Goal: Task Accomplishment & Management: Manage account settings

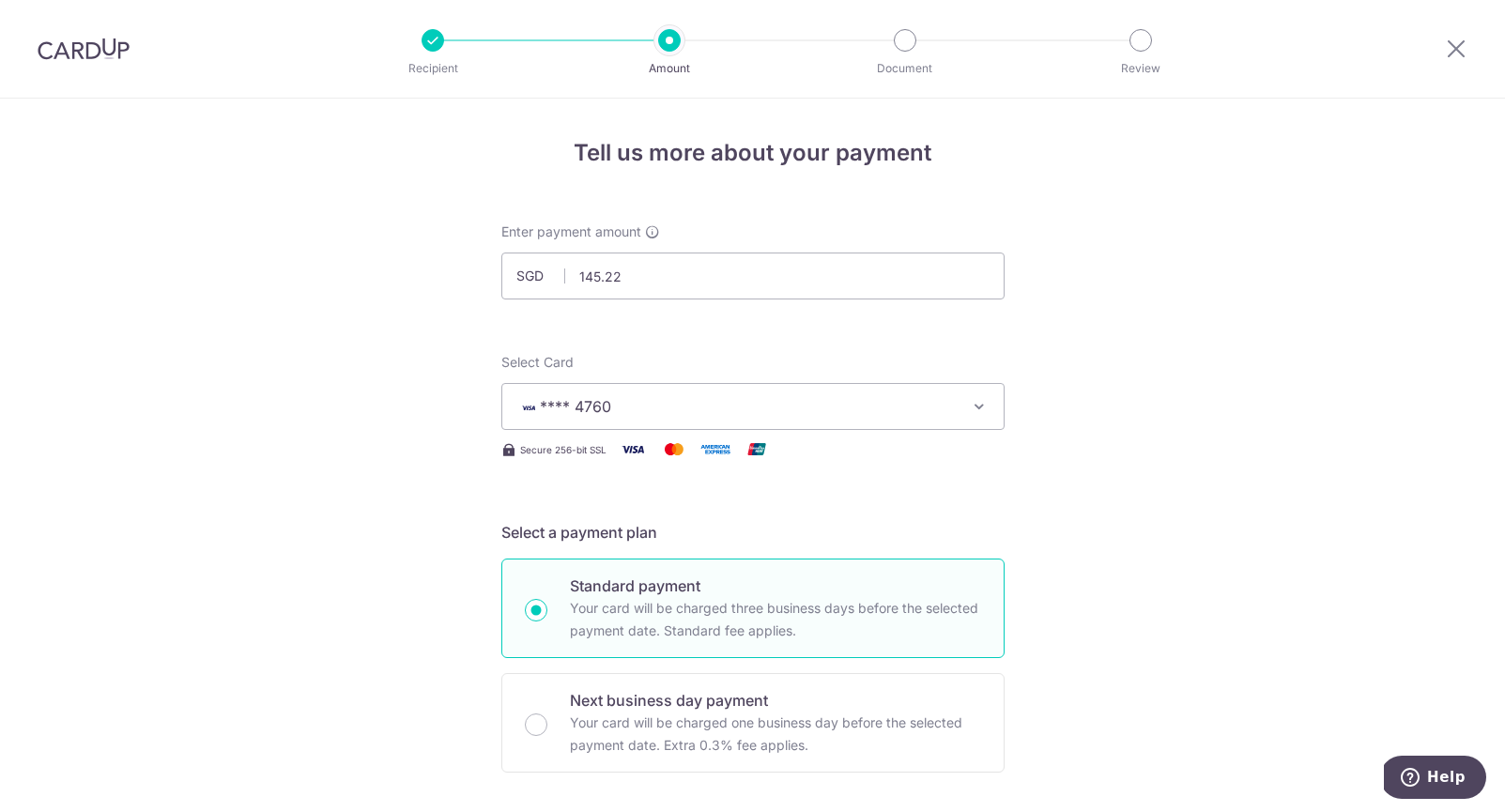
click at [100, 60] on div at bounding box center [83, 49] width 167 height 98
click at [80, 48] on img at bounding box center [84, 49] width 92 height 23
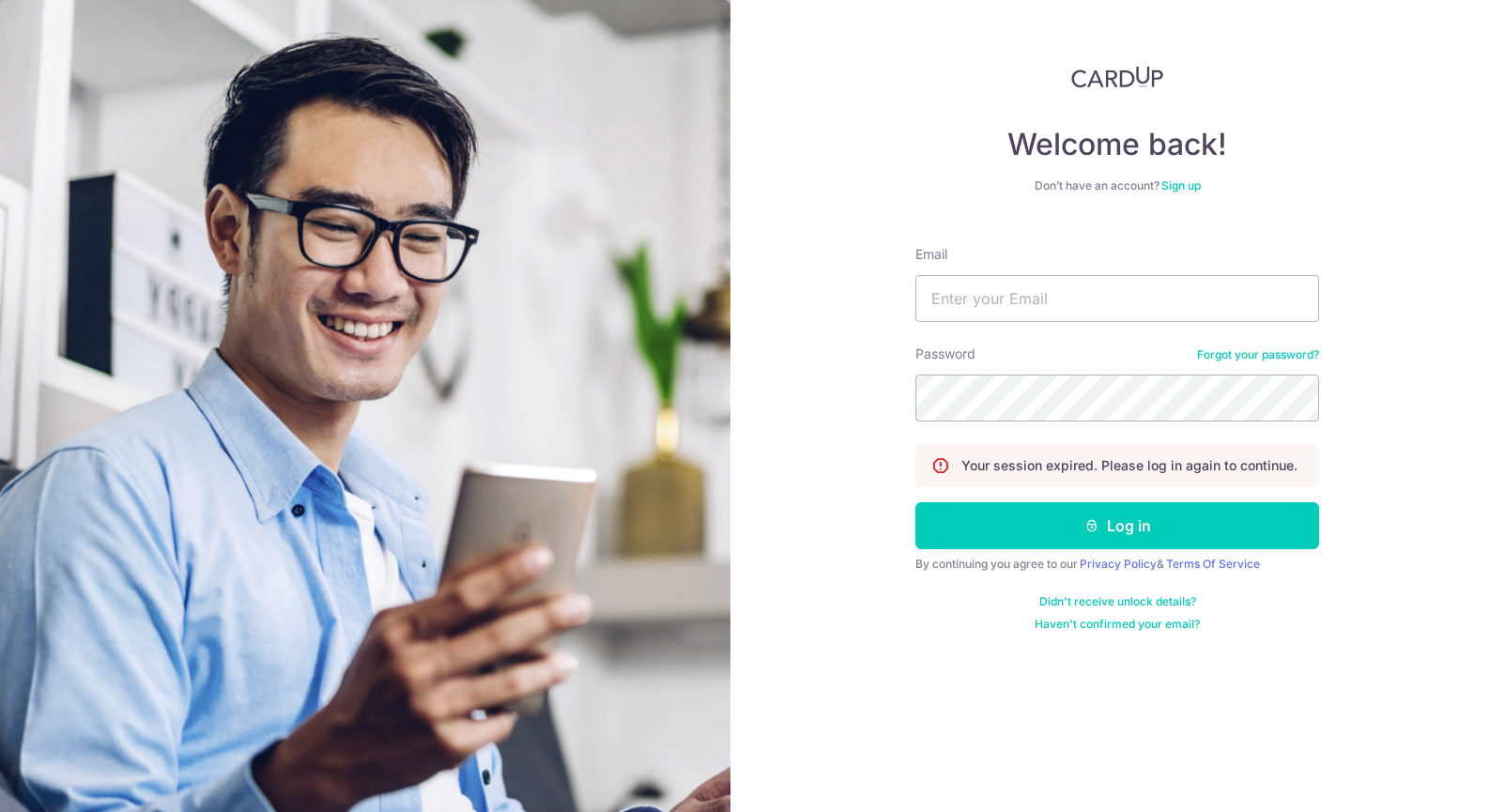
click at [979, 322] on form "Email Password Forgot your password? Your session expired. Please log in again …" at bounding box center [1118, 431] width 404 height 401
click at [969, 308] on input "Email" at bounding box center [1118, 298] width 404 height 47
type input "[EMAIL_ADDRESS][DOMAIN_NAME]"
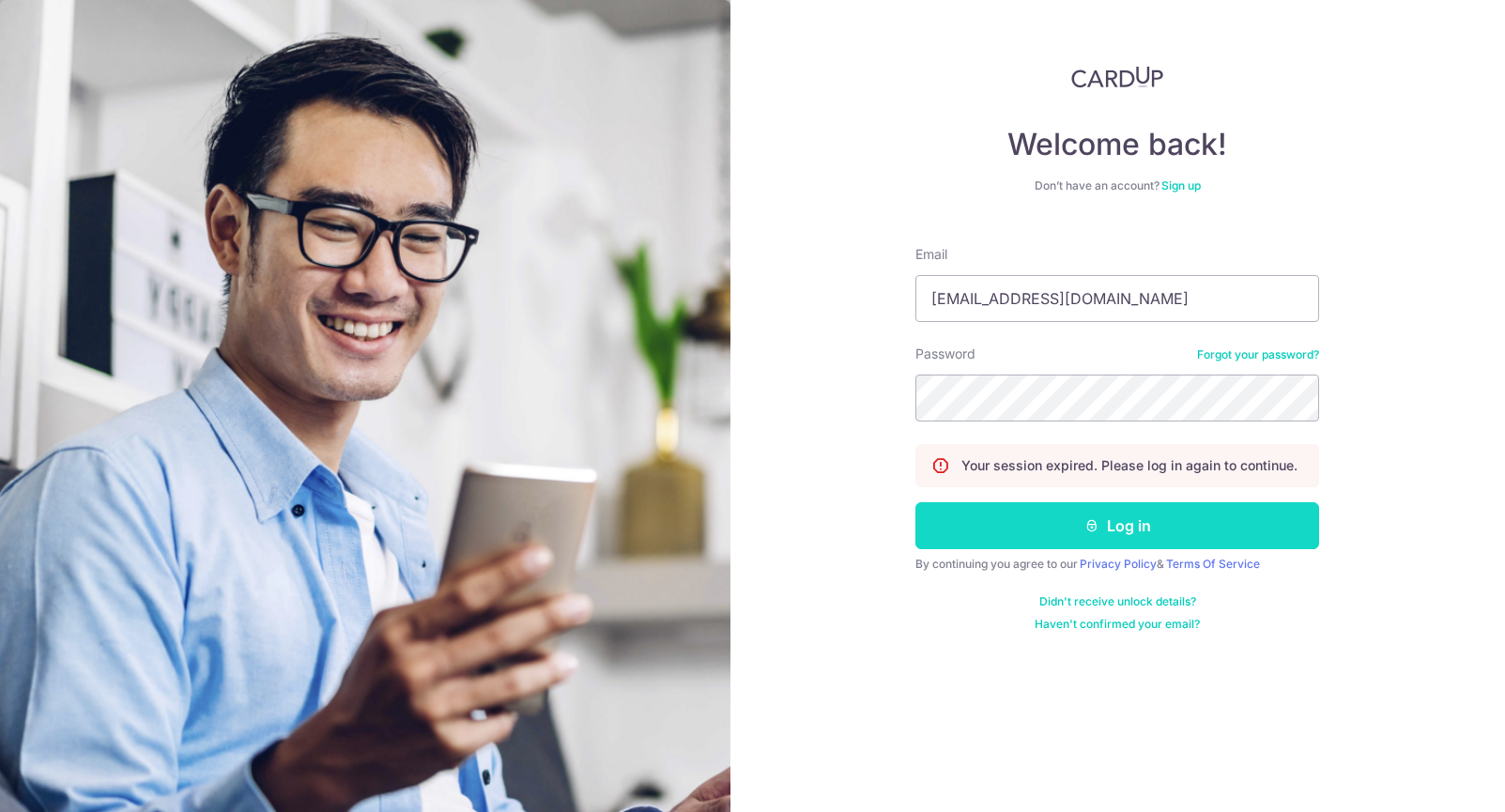
click at [1056, 503] on button "Log in" at bounding box center [1118, 525] width 404 height 47
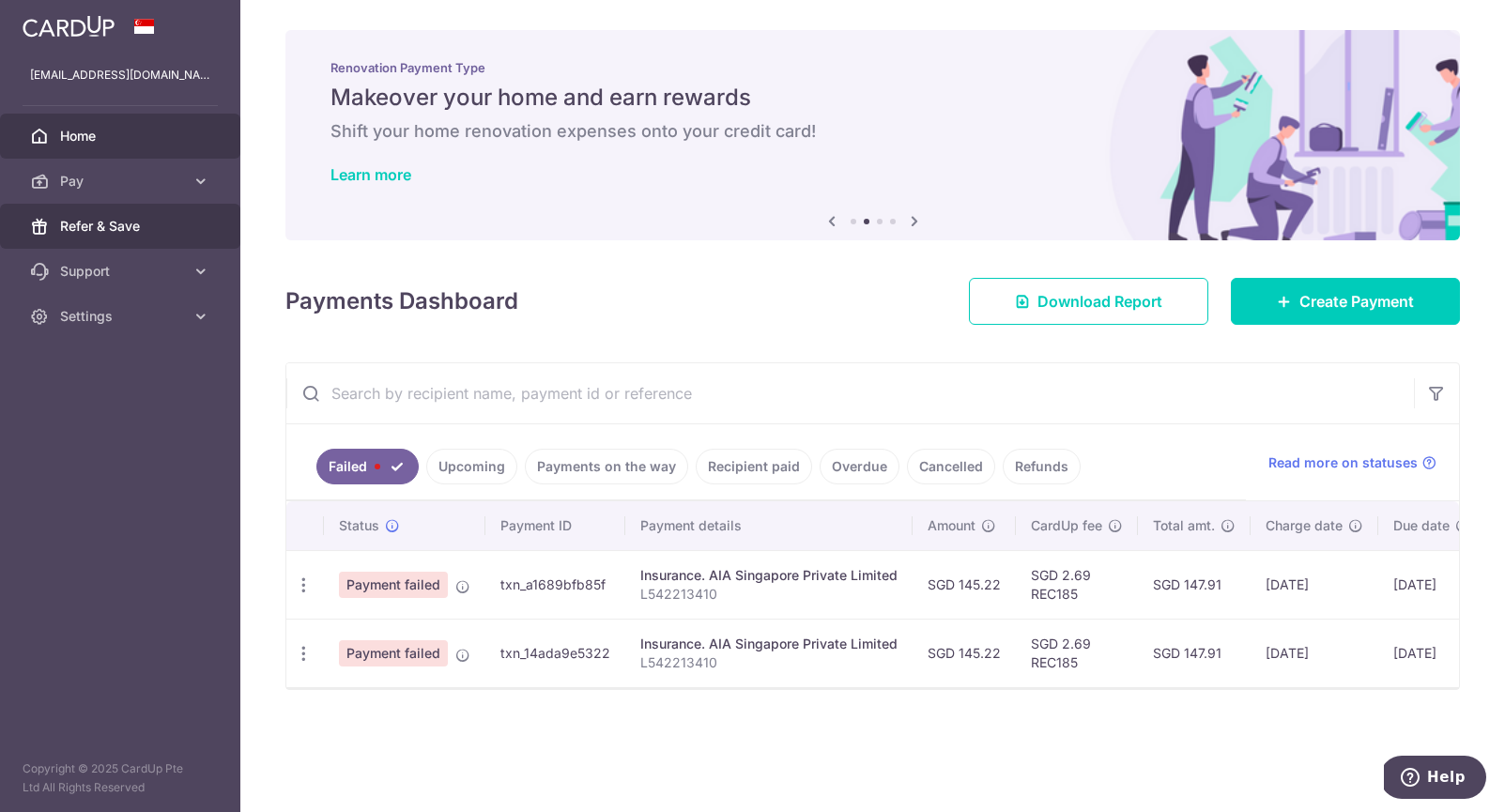
drag, startPoint x: 133, startPoint y: 214, endPoint x: 82, endPoint y: 227, distance: 53.3
click at [133, 214] on link "Refer & Save" at bounding box center [120, 226] width 240 height 45
click at [133, 225] on span "Refer & Save" at bounding box center [122, 226] width 124 height 19
click at [119, 225] on span "Refer & Save" at bounding box center [122, 226] width 124 height 19
click at [82, 227] on span "Refer & Save" at bounding box center [122, 226] width 124 height 19
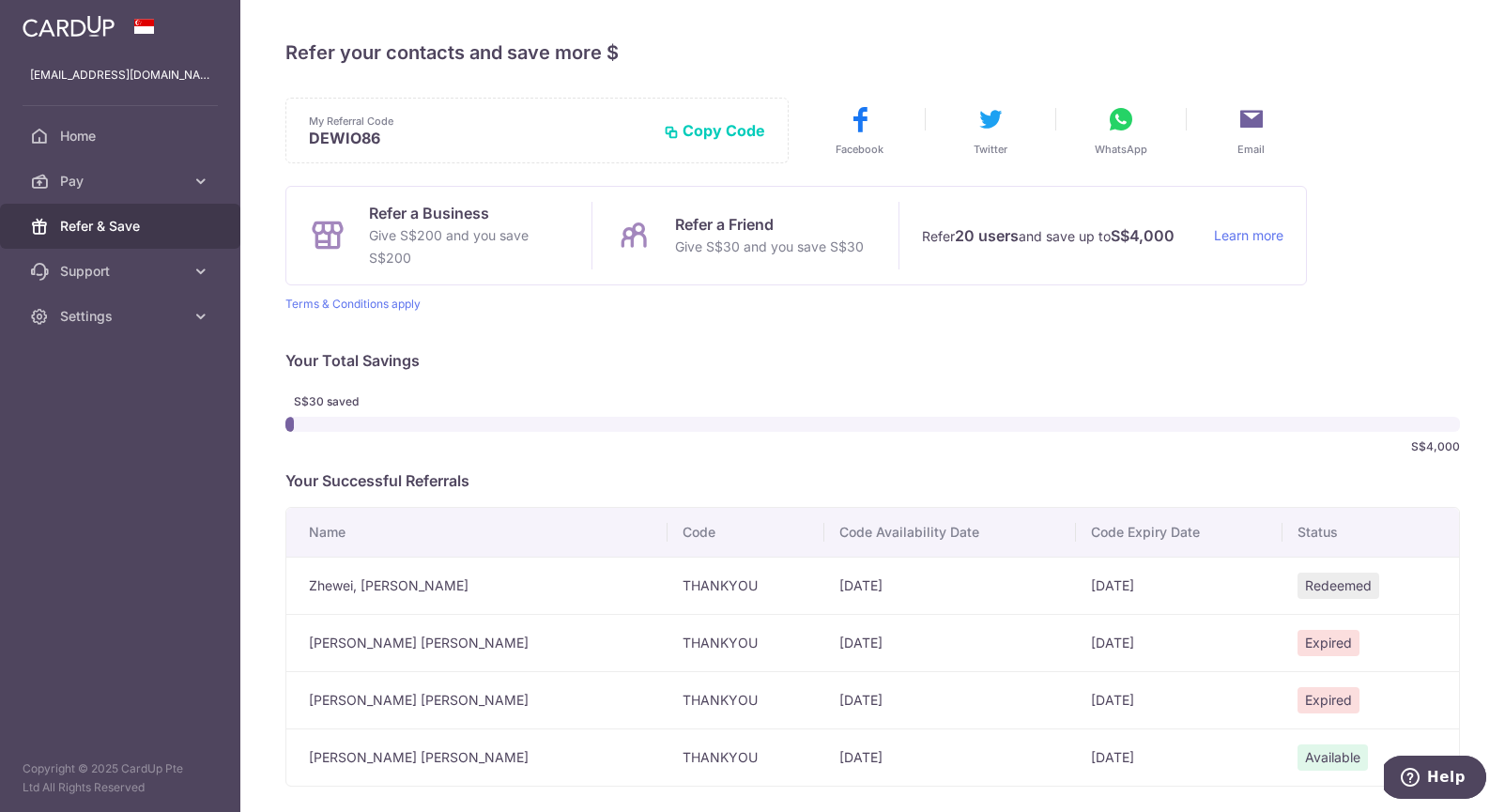
scroll to position [100, 0]
